Goal: Task Accomplishment & Management: Complete application form

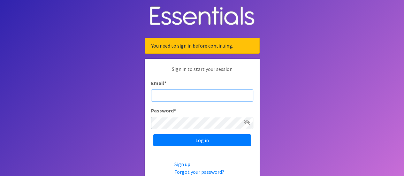
type input "[EMAIL_ADDRESS][DOMAIN_NAME]"
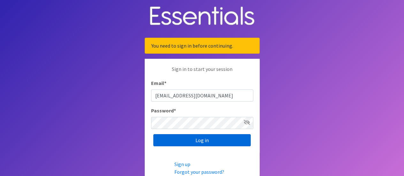
click at [194, 139] on input "Log in" at bounding box center [202, 140] width 98 height 12
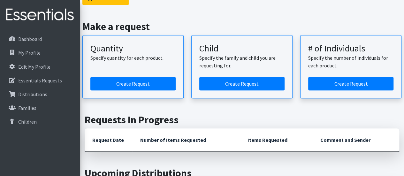
scroll to position [64, 0]
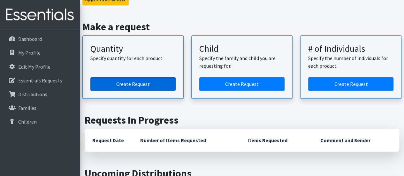
click at [136, 82] on link "Create Request" at bounding box center [132, 83] width 85 height 13
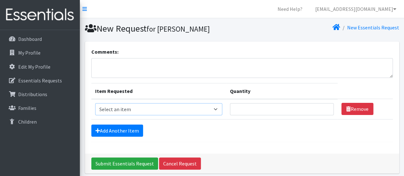
click at [219, 108] on select "Select an item Baby Formula Kids (Newborn) Kids (Preemie) Kids (Size 1) Kids (S…" at bounding box center [159, 109] width 128 height 12
click at [250, 132] on div "Add Another Item" at bounding box center [242, 131] width 302 height 12
